Goal: Find specific page/section: Find specific page/section

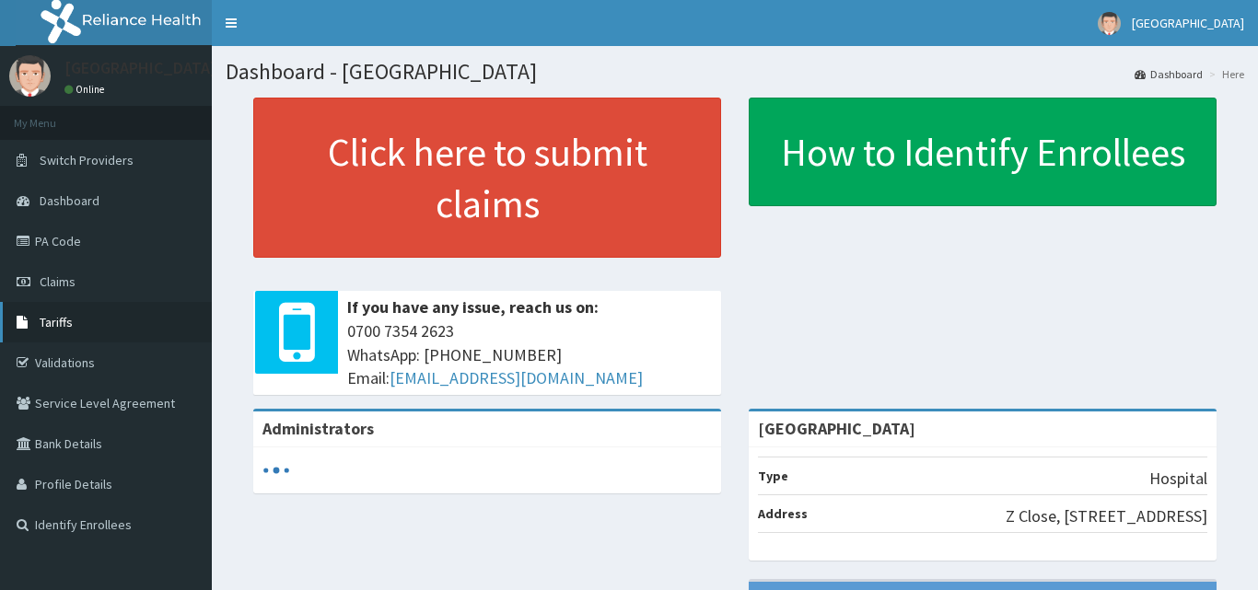
click at [56, 323] on span "Tariffs" at bounding box center [56, 322] width 33 height 17
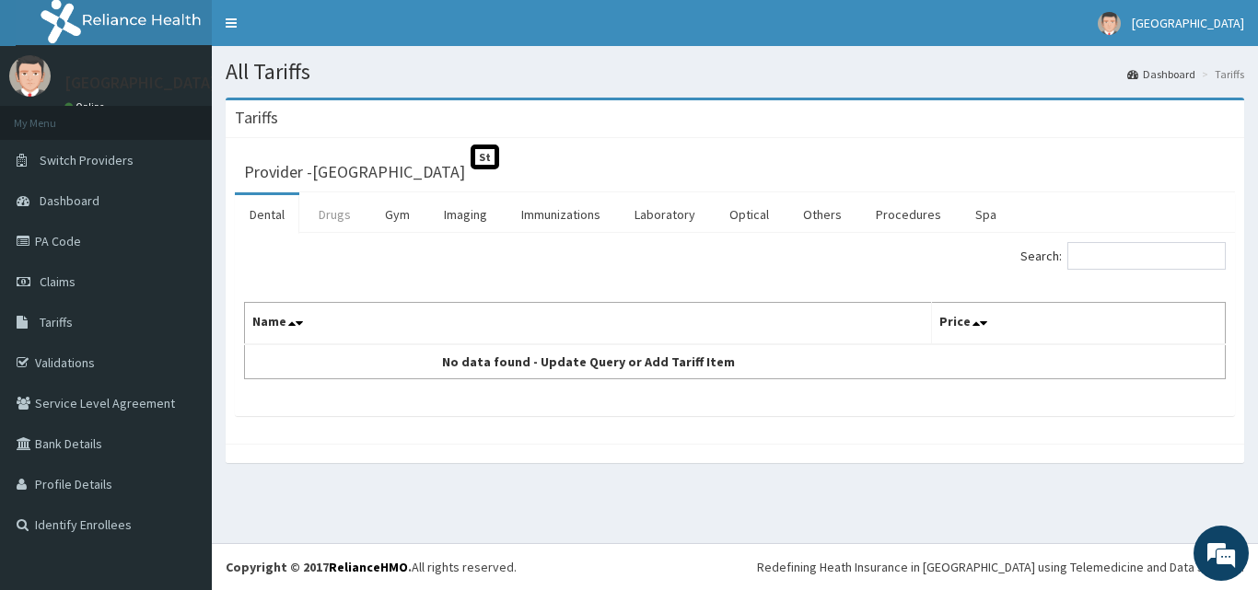
click at [340, 216] on link "Drugs" at bounding box center [335, 214] width 62 height 39
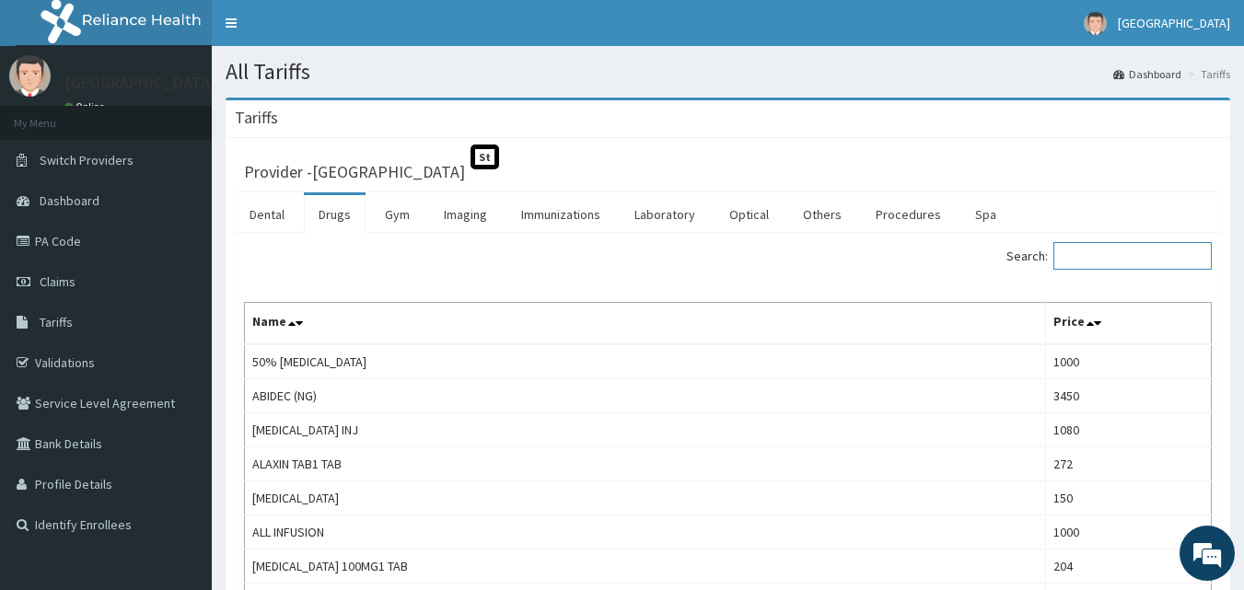
click at [1104, 256] on input "Search:" at bounding box center [1132, 256] width 158 height 28
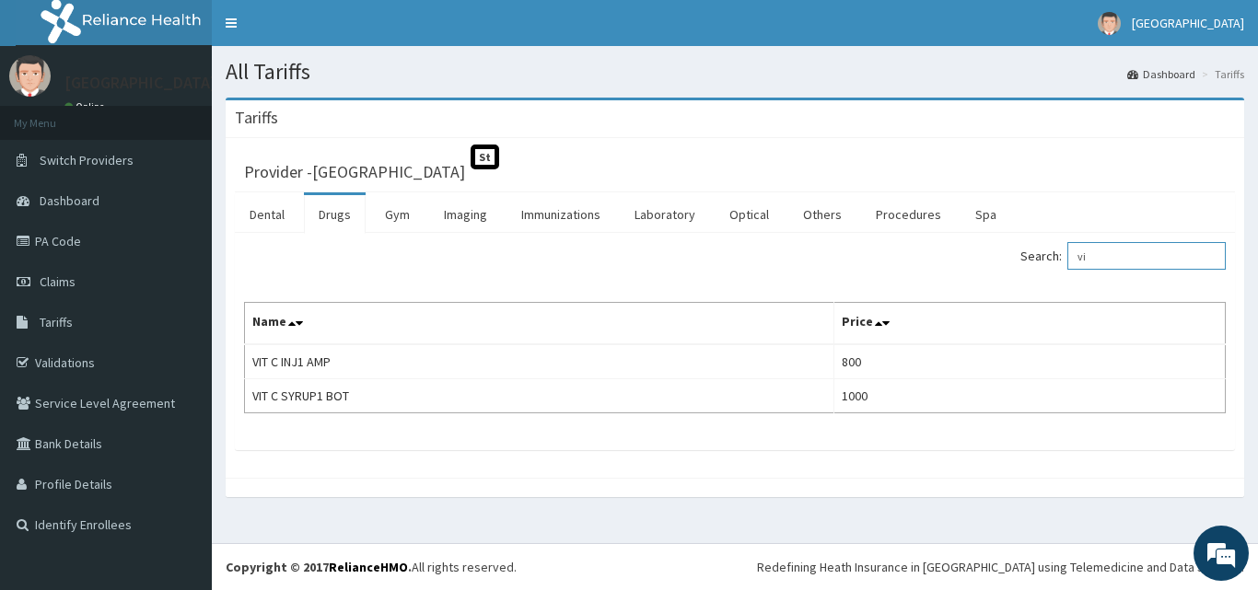
type input "v"
drag, startPoint x: 1139, startPoint y: 257, endPoint x: 977, endPoint y: 238, distance: 163.2
click at [977, 238] on div "Search: ascorbic Name Price VIT C INJ1 AMP 800 VIT C SYRUP1 BOT 1000" at bounding box center [735, 341] width 1000 height 217
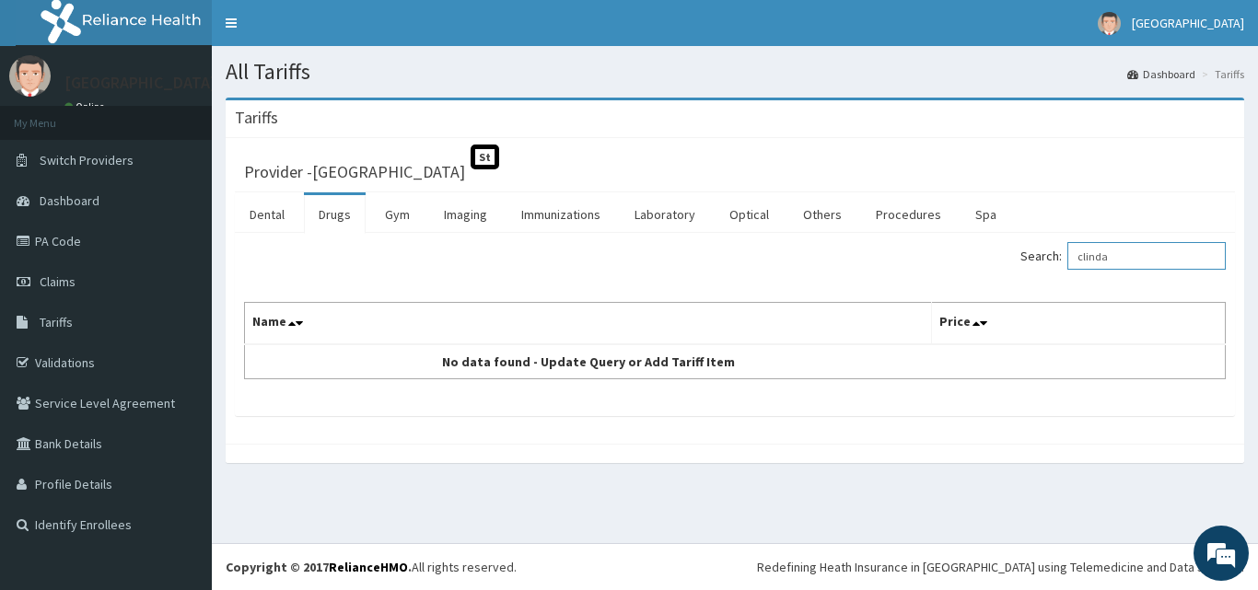
type input "clinda"
